Goal: Information Seeking & Learning: Understand process/instructions

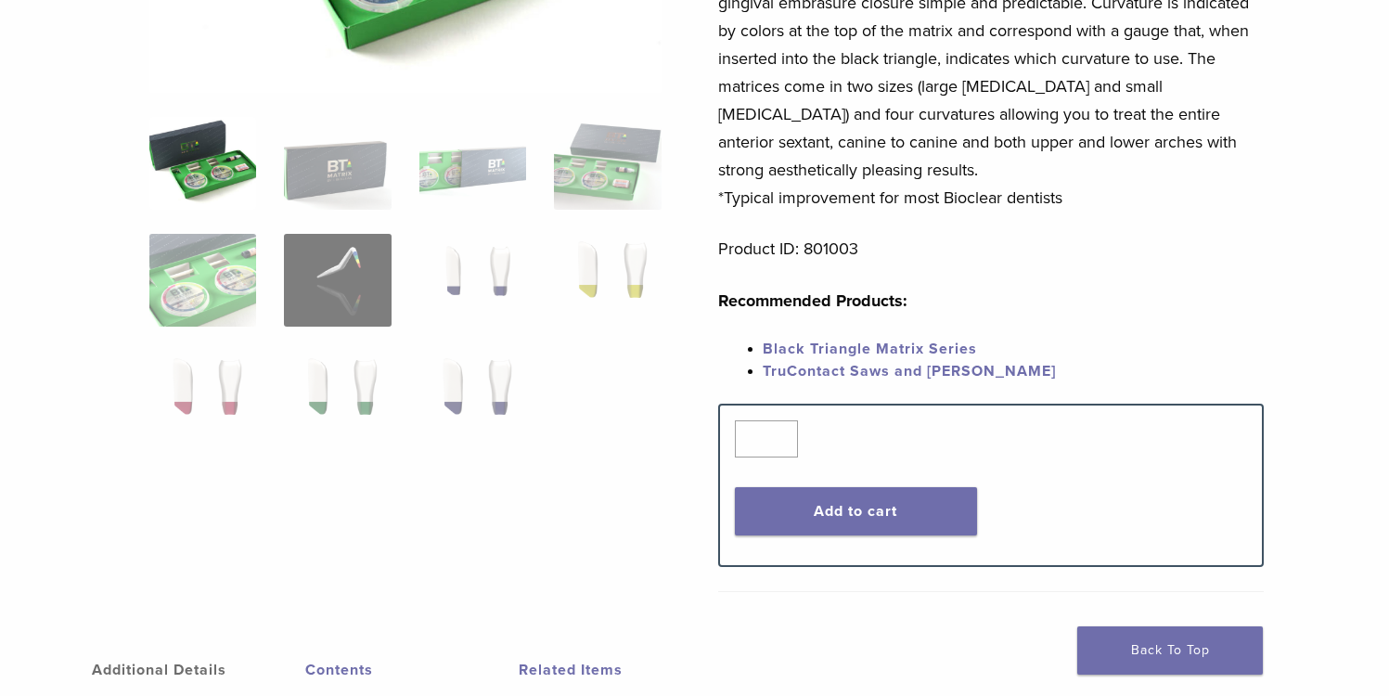
scroll to position [446, 0]
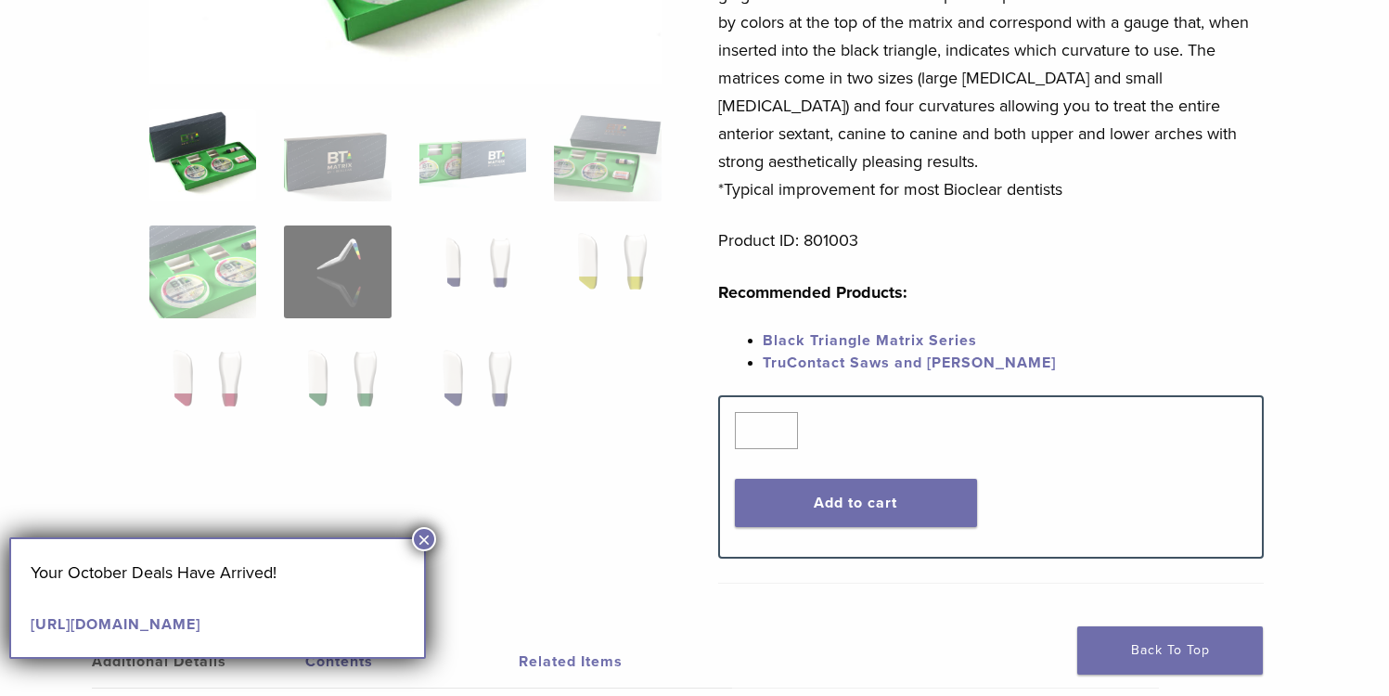
click at [424, 538] on button "×" at bounding box center [424, 539] width 24 height 24
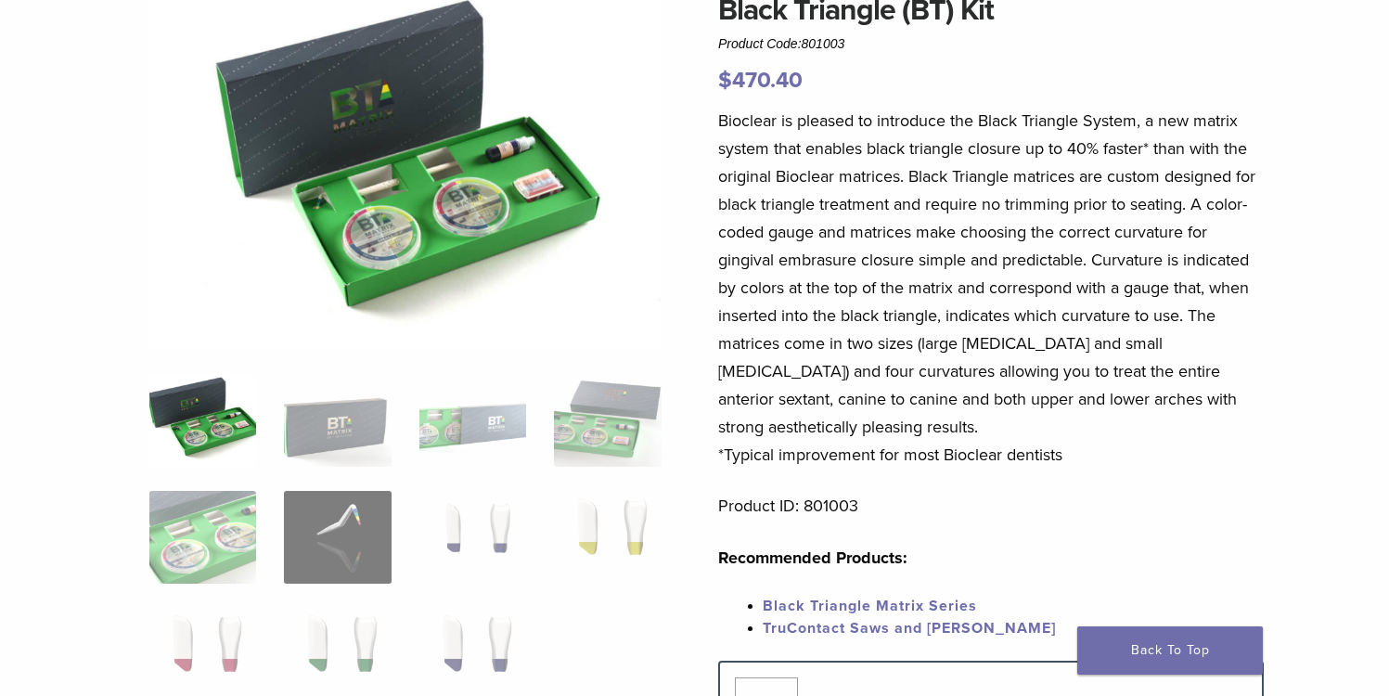
scroll to position [0, 0]
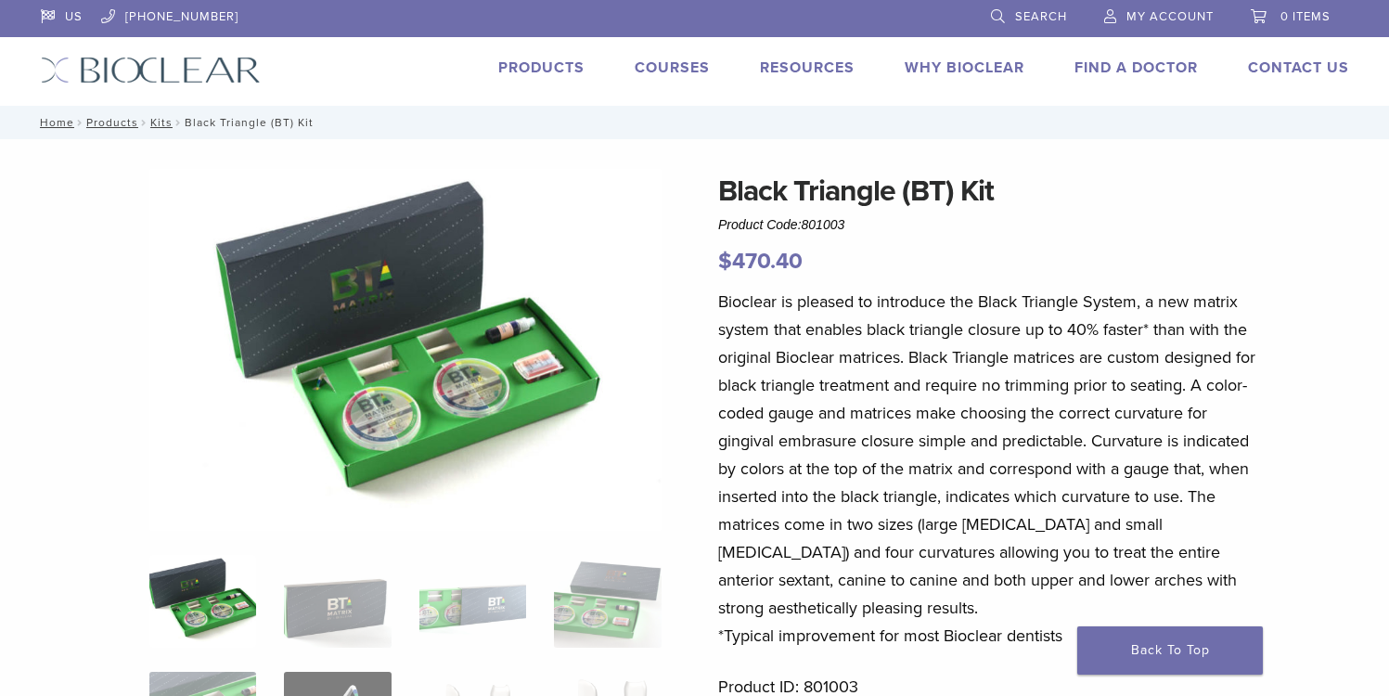
click at [543, 66] on link "Products" at bounding box center [541, 67] width 86 height 19
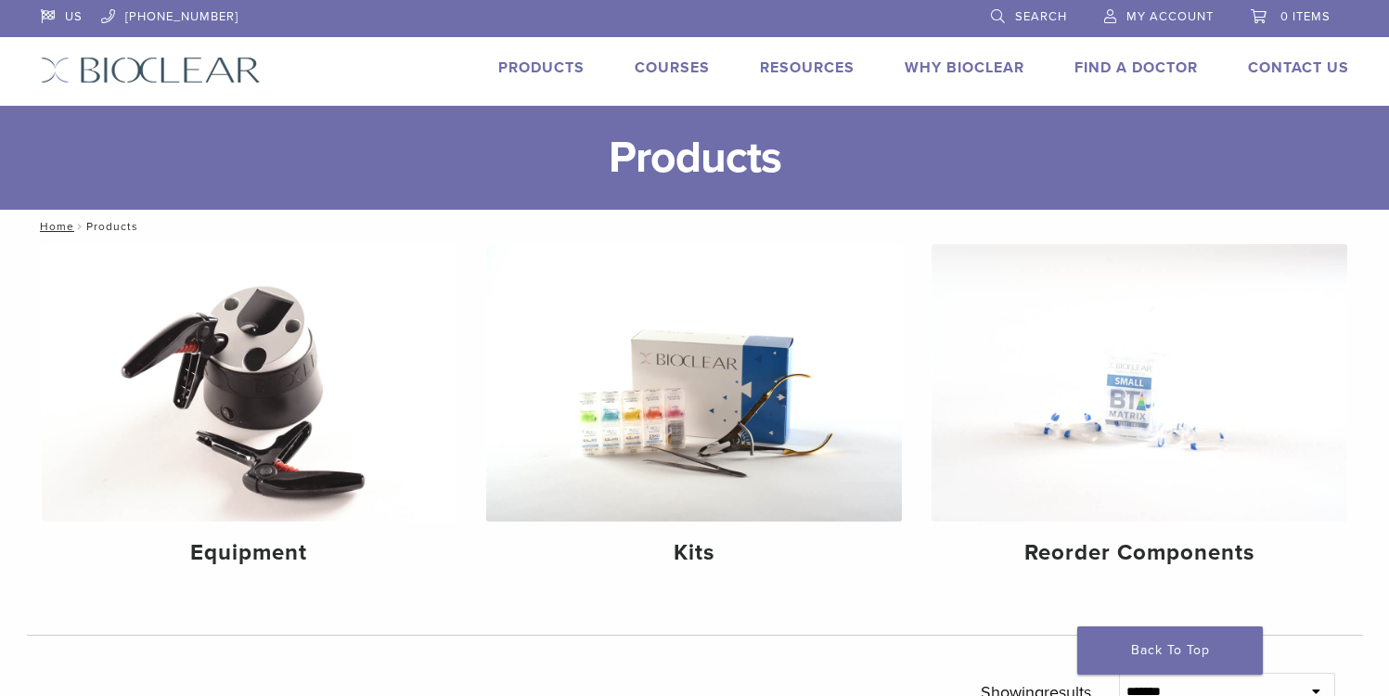
click at [970, 64] on link "Why Bioclear" at bounding box center [965, 67] width 120 height 19
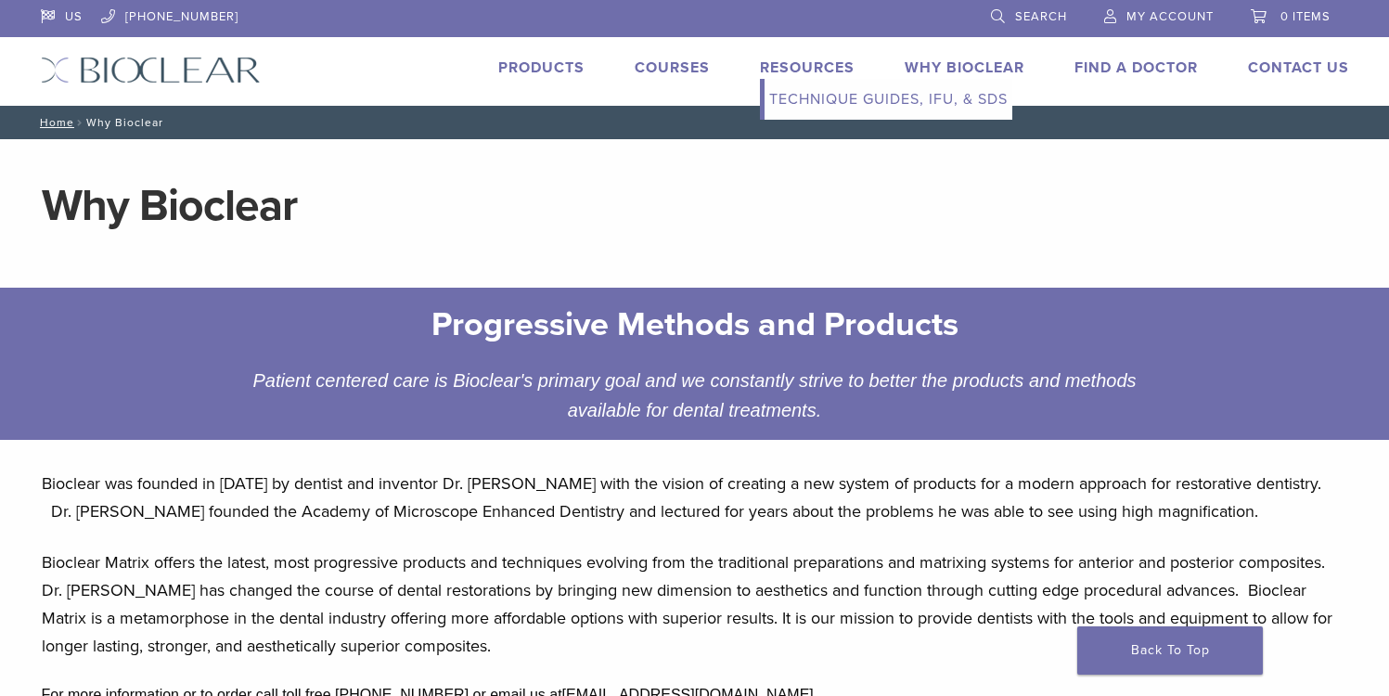
click at [815, 107] on link "Technique Guides, IFU, & SDS" at bounding box center [889, 99] width 248 height 41
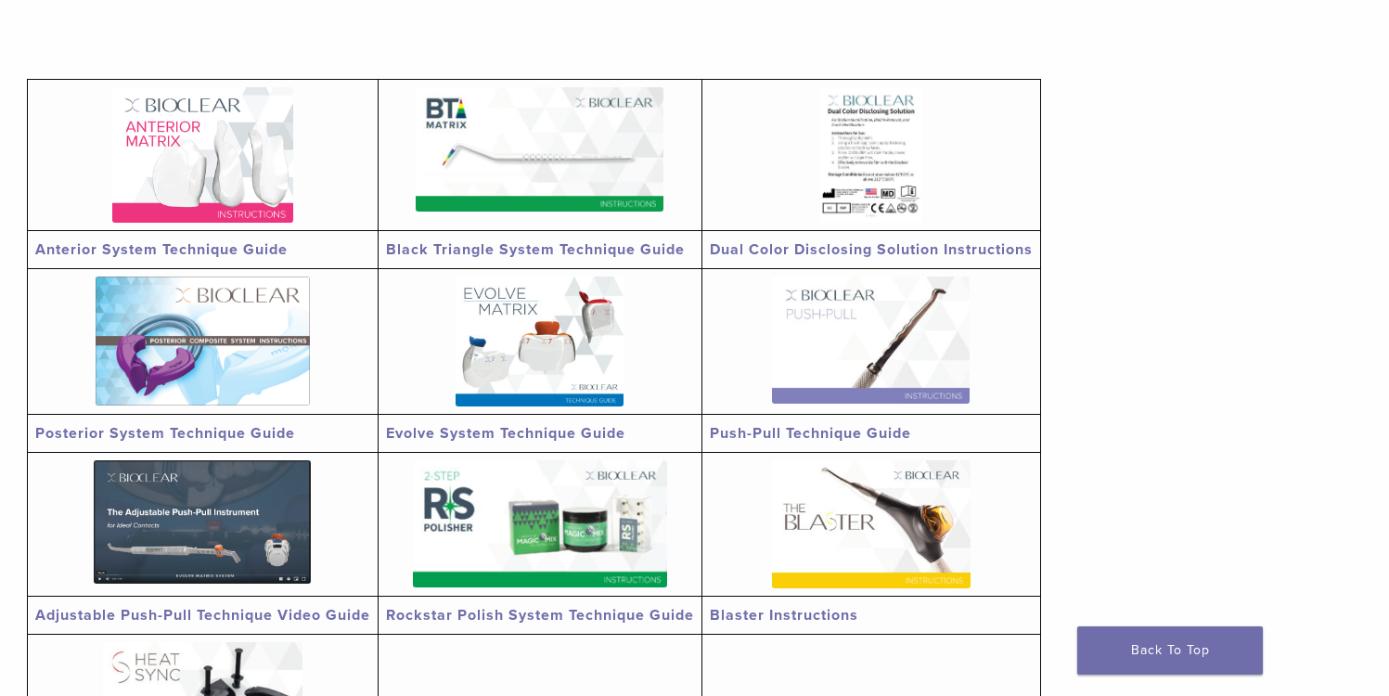
scroll to position [392, 0]
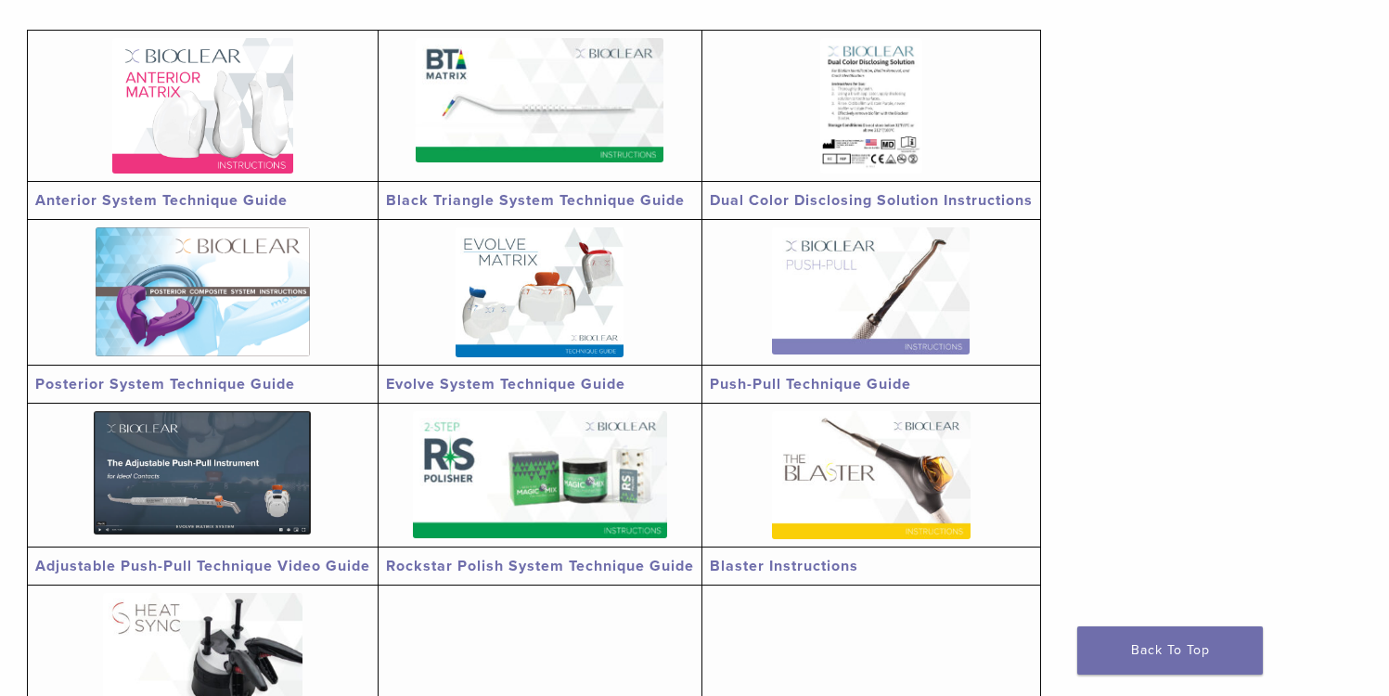
click at [572, 109] on img at bounding box center [540, 100] width 248 height 124
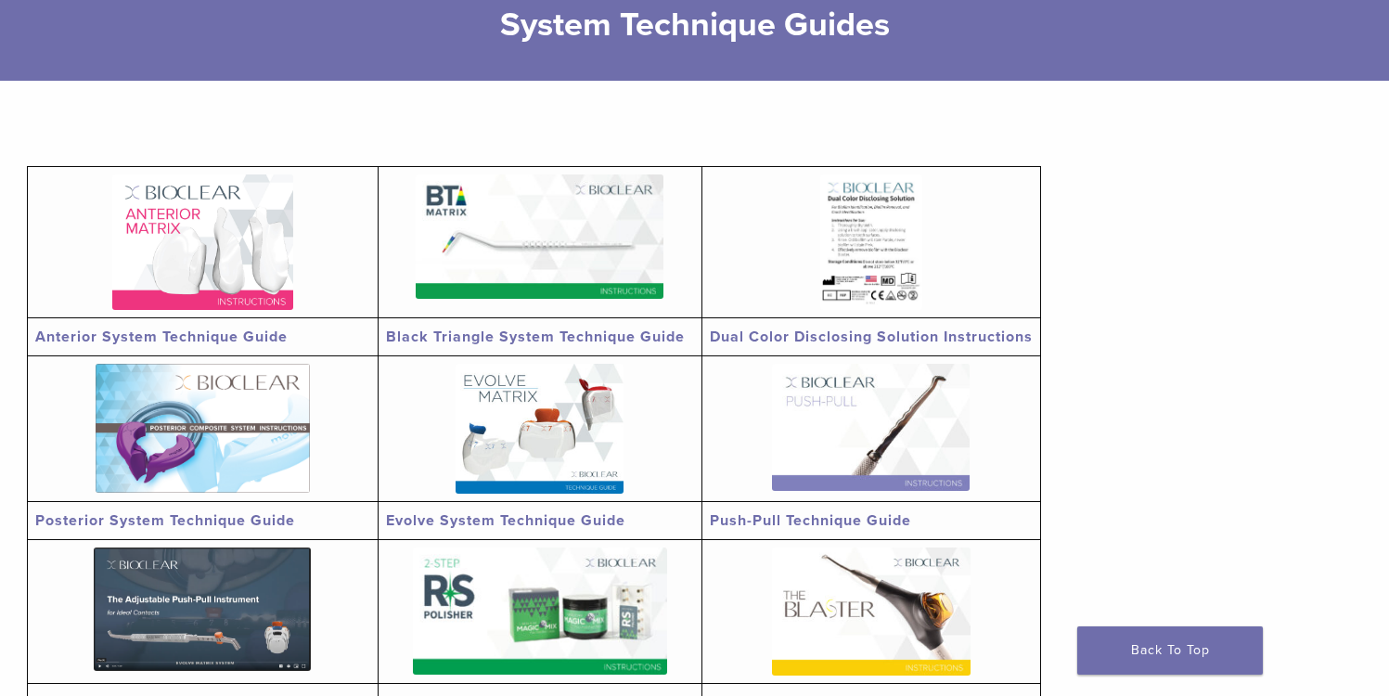
scroll to position [254, 0]
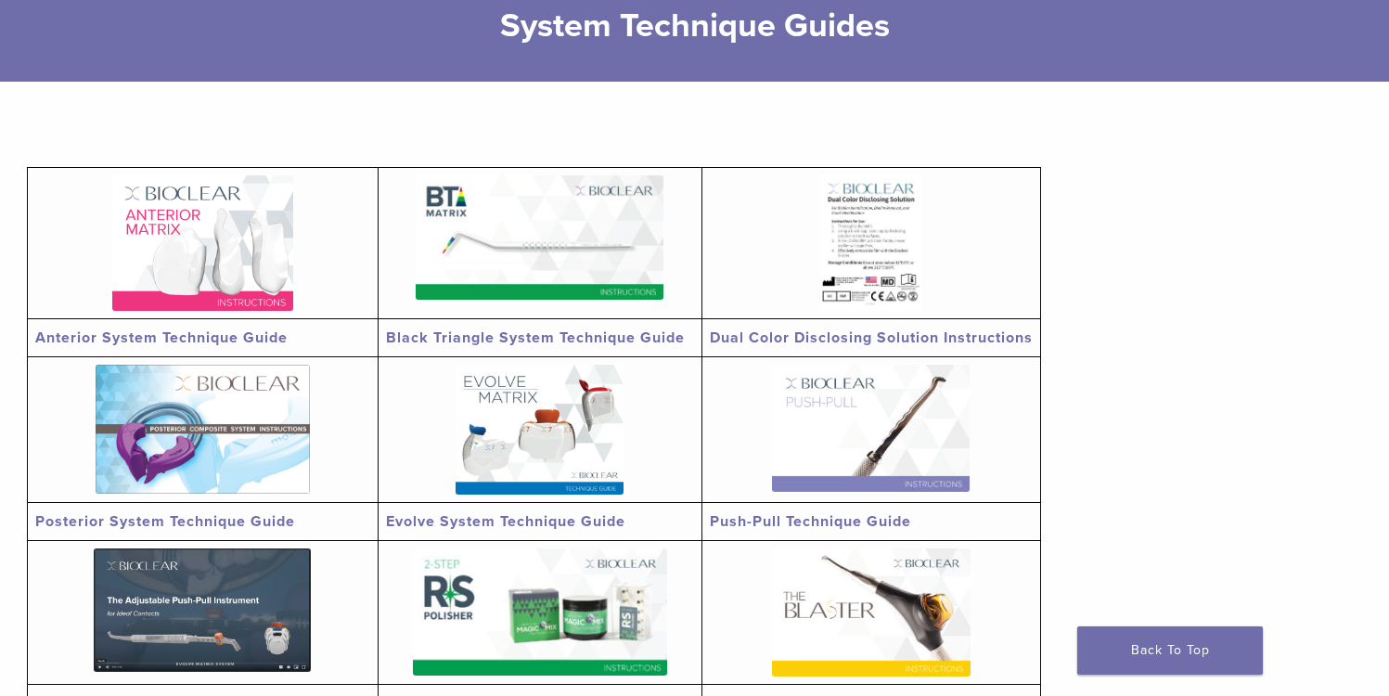
click at [546, 402] on img at bounding box center [540, 430] width 168 height 130
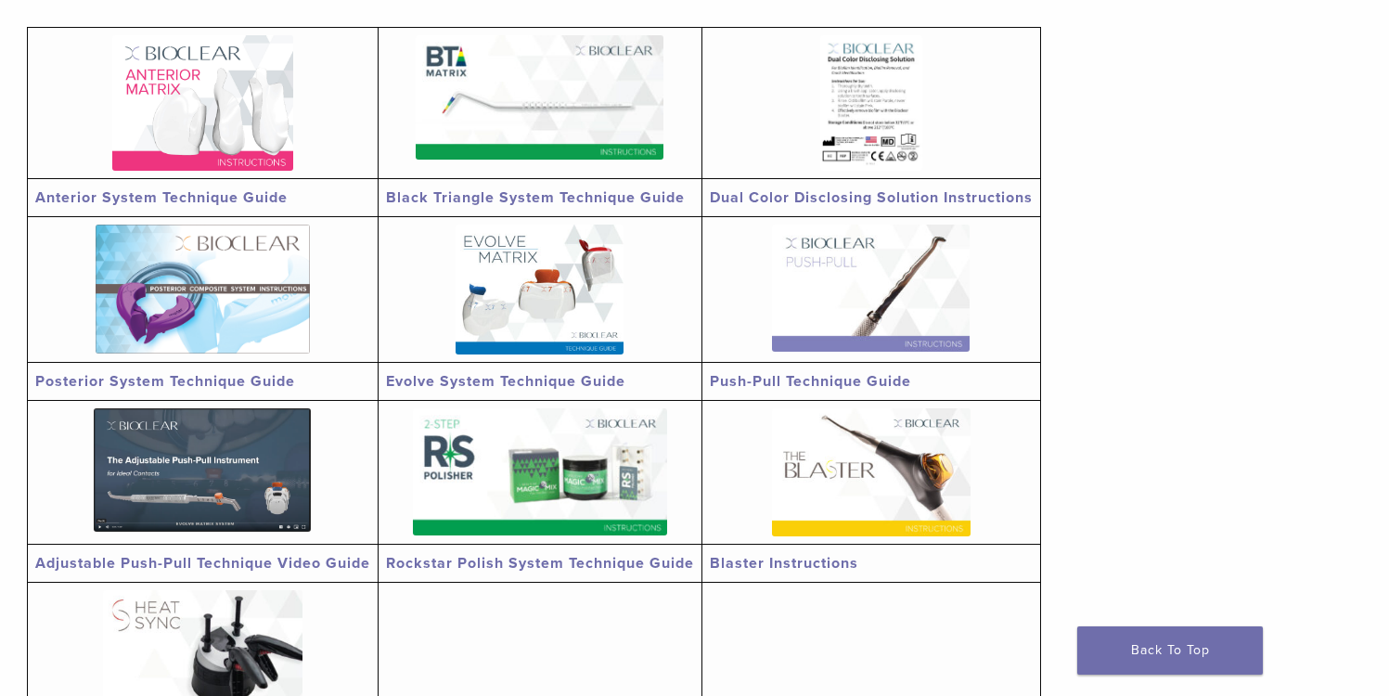
scroll to position [402, 0]
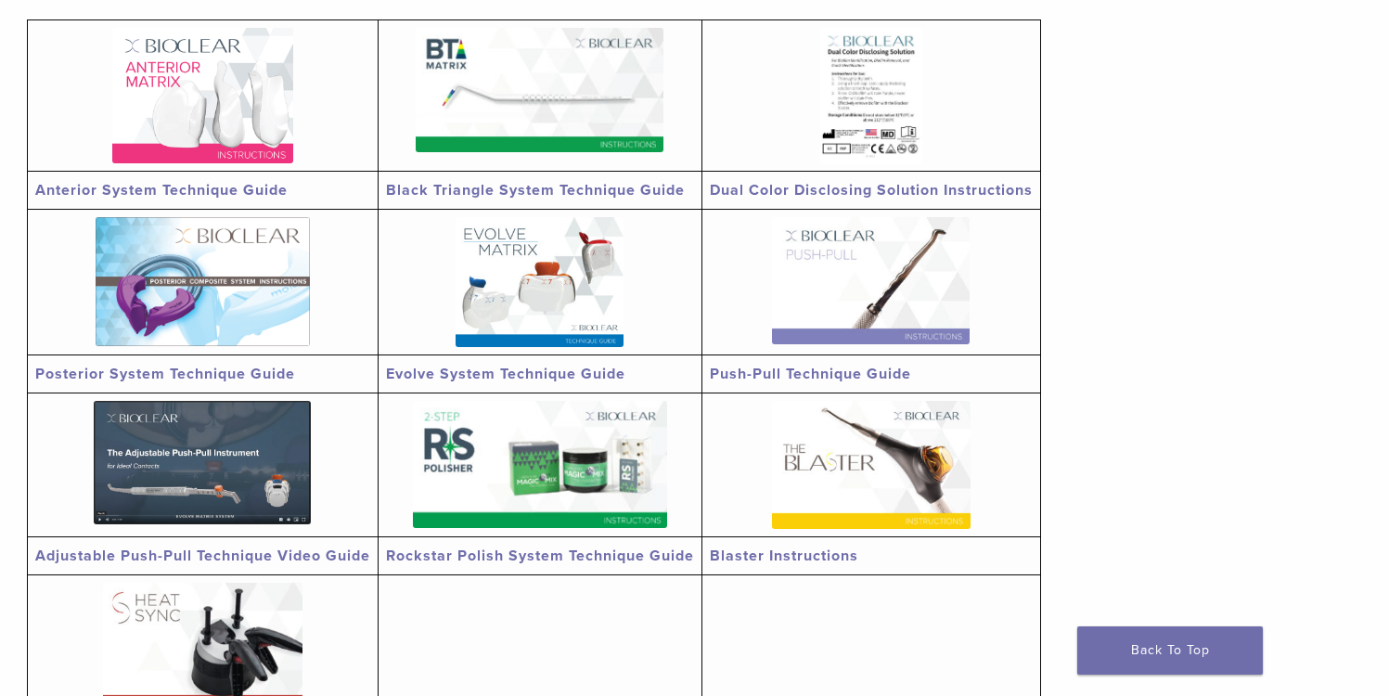
click at [214, 100] on img at bounding box center [202, 95] width 181 height 135
